Goal: Transaction & Acquisition: Download file/media

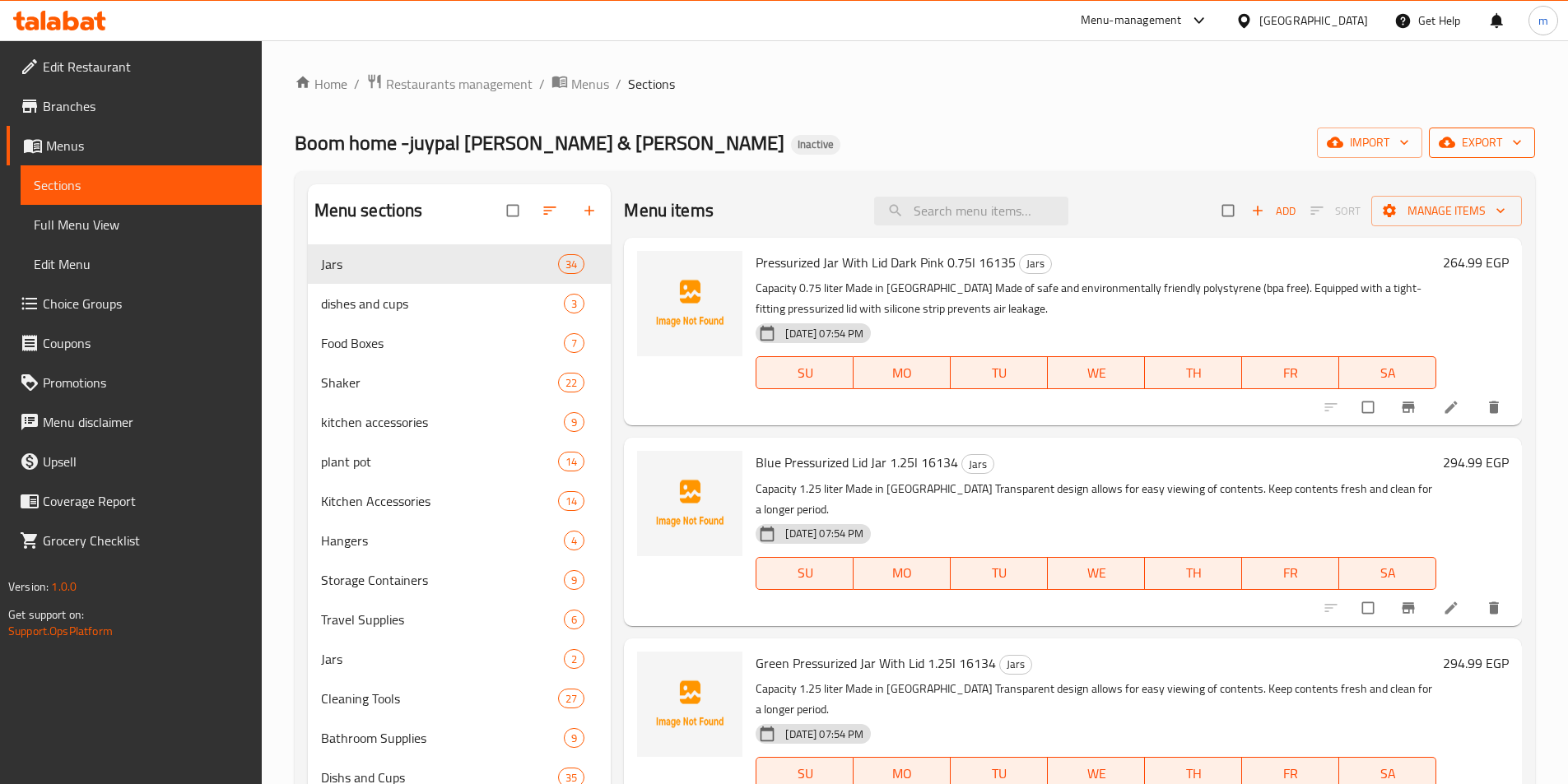
click at [1472, 140] on span "export" at bounding box center [1482, 143] width 80 height 20
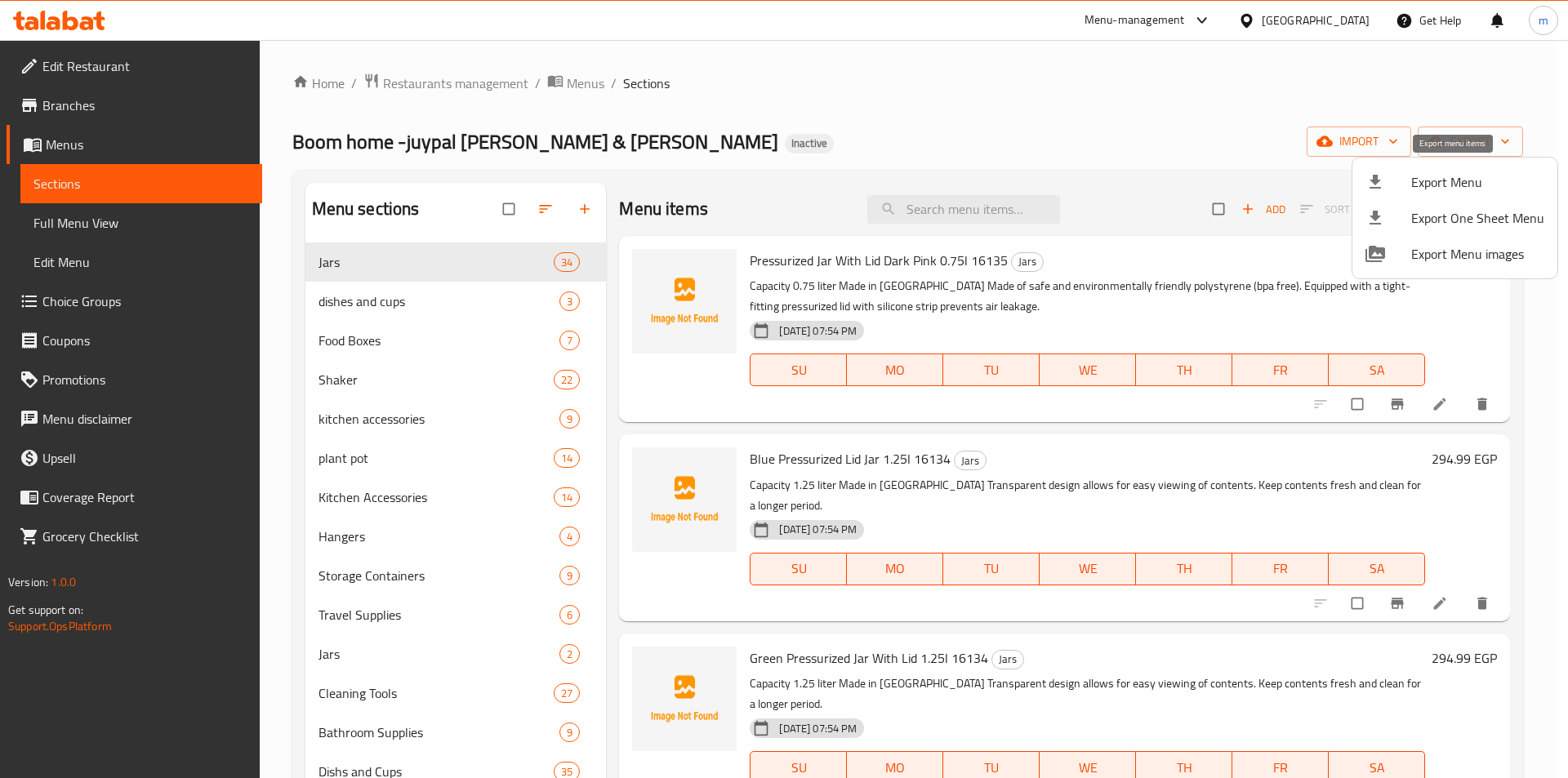
click at [1486, 181] on span "Export Menu" at bounding box center [1478, 182] width 133 height 19
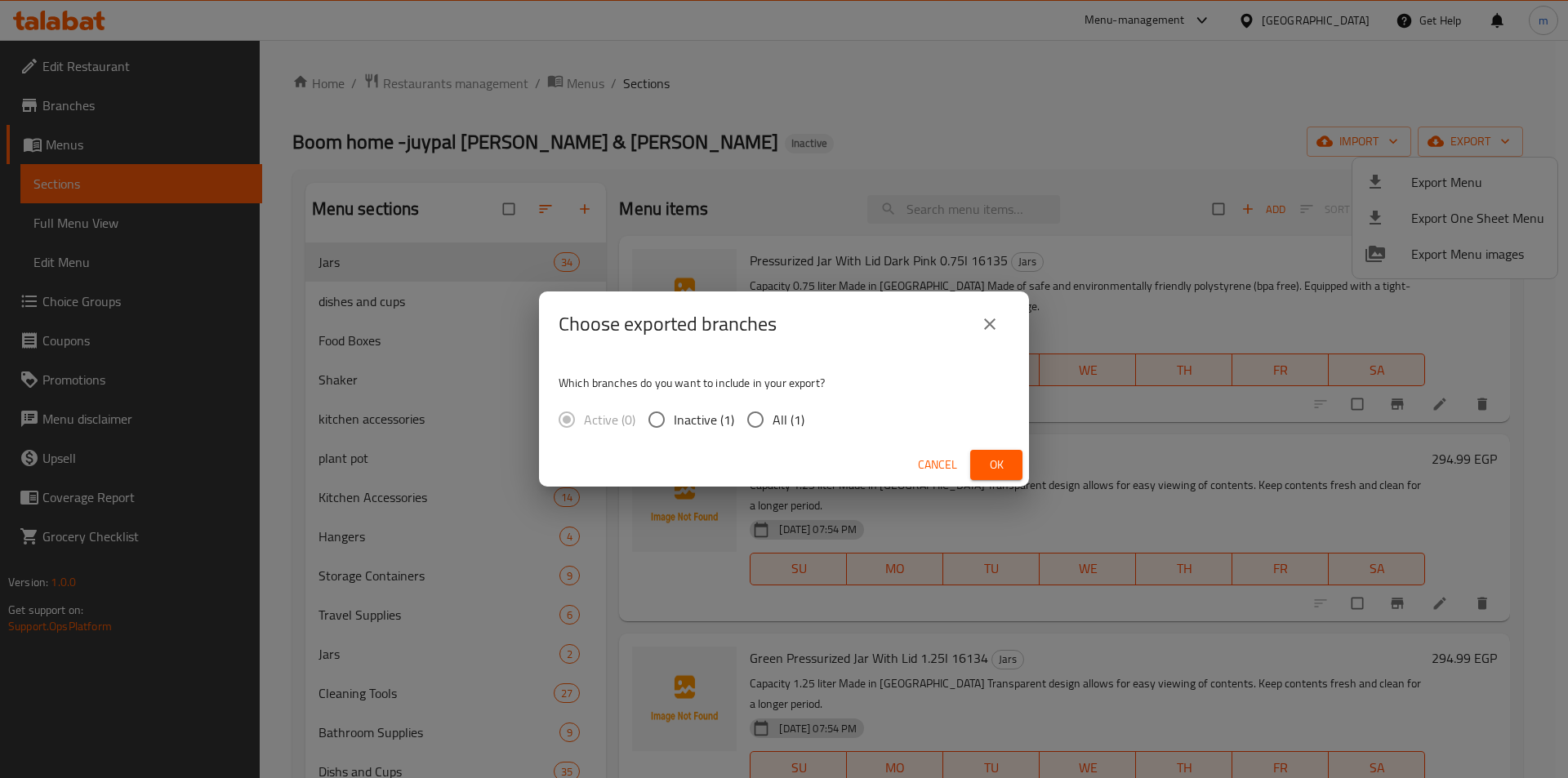
click at [738, 419] on input "All (1)" at bounding box center [755, 420] width 34 height 34
radio input "true"
click at [998, 461] on span "Ok" at bounding box center [996, 465] width 26 height 20
